Goal: Check status: Check status

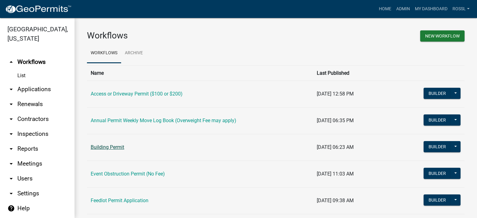
click at [117, 149] on link "Building Permit" at bounding box center [108, 147] width 34 height 6
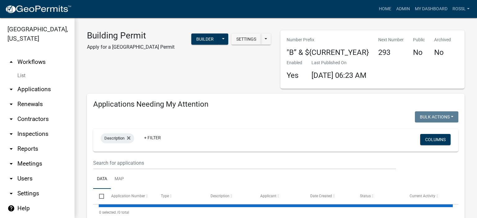
select select "2: 50"
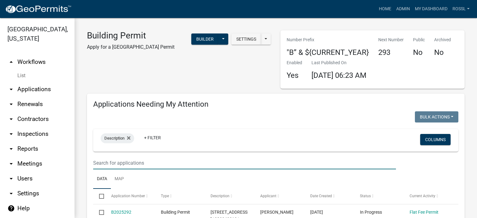
click at [123, 165] on input "text" at bounding box center [244, 163] width 303 height 13
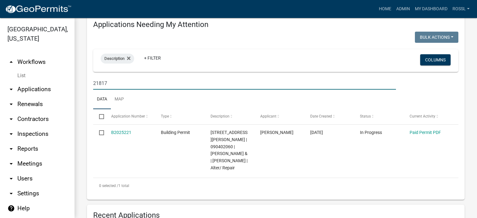
scroll to position [124, 0]
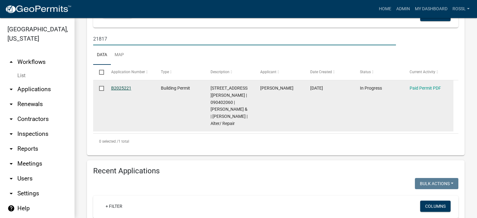
type input "21817"
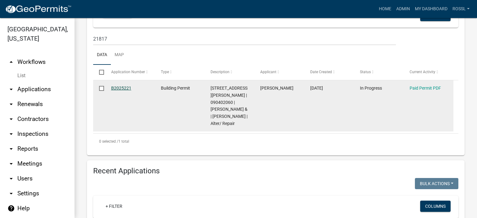
click at [125, 89] on link "B2025221" at bounding box center [121, 88] width 20 height 5
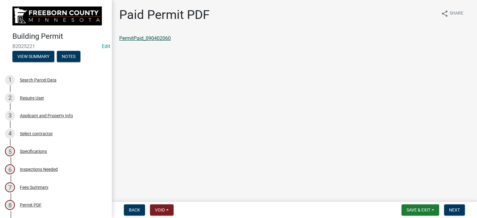
click at [147, 37] on link "PermitPaid_090402060" at bounding box center [145, 38] width 52 height 6
